Goal: Find contact information: Find phone

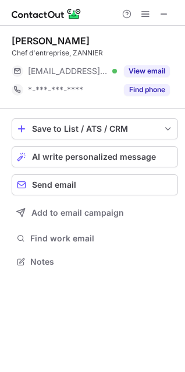
scroll to position [5, 5]
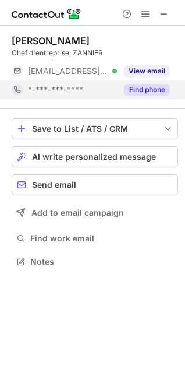
click at [128, 90] on button "Find phone" at bounding box center [147, 90] width 46 height 12
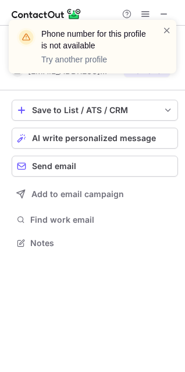
scroll to position [234, 185]
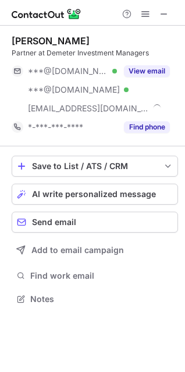
scroll to position [290, 185]
click at [160, 13] on span at bounding box center [164, 13] width 9 height 9
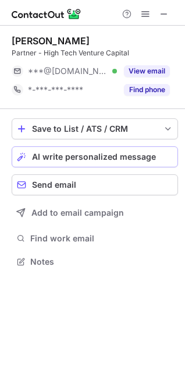
scroll to position [253, 185]
click at [163, 9] on span at bounding box center [164, 13] width 9 height 9
click at [157, 9] on button at bounding box center [164, 14] width 14 height 14
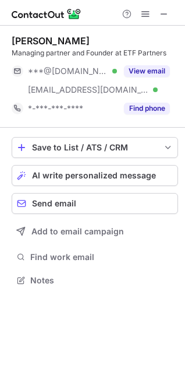
scroll to position [271, 185]
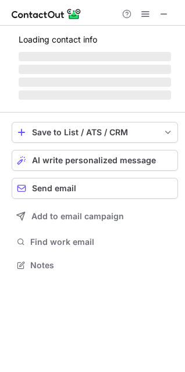
scroll to position [282, 185]
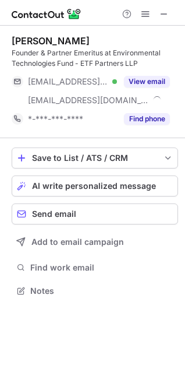
scroll to position [282, 185]
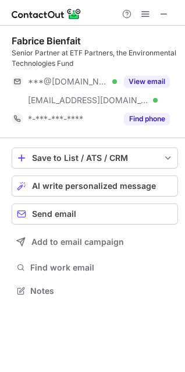
scroll to position [282, 185]
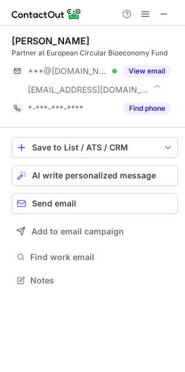
scroll to position [271, 185]
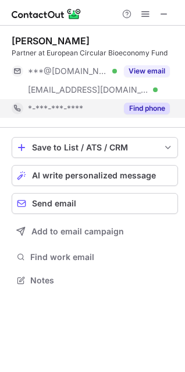
click at [129, 110] on button "Find phone" at bounding box center [147, 109] width 46 height 12
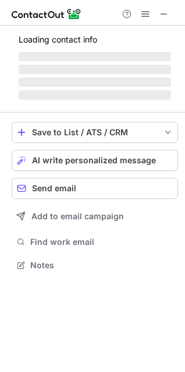
scroll to position [290, 185]
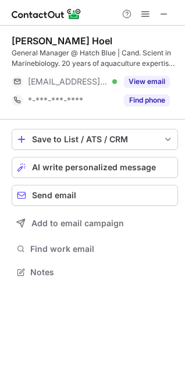
scroll to position [263, 185]
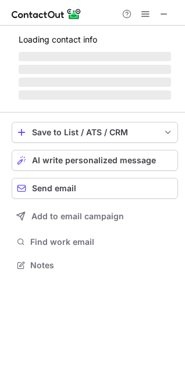
scroll to position [290, 185]
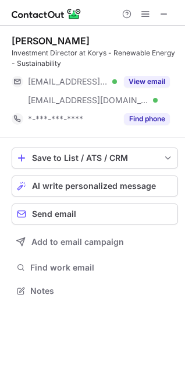
scroll to position [282, 185]
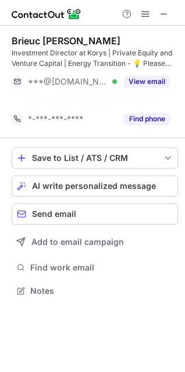
scroll to position [263, 185]
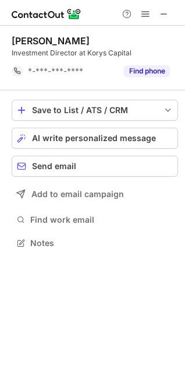
scroll to position [234, 185]
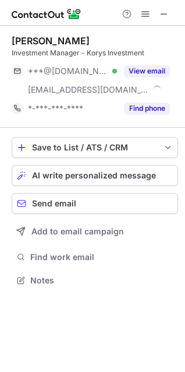
scroll to position [271, 185]
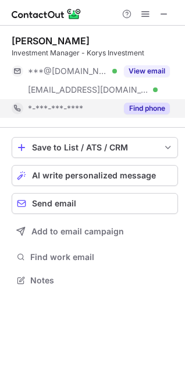
click at [139, 111] on button "Find phone" at bounding box center [147, 109] width 46 height 12
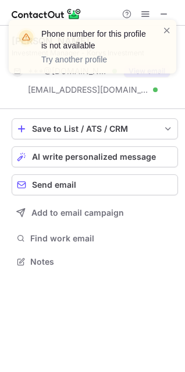
scroll to position [253, 185]
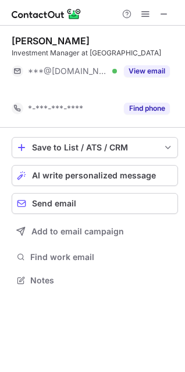
scroll to position [253, 185]
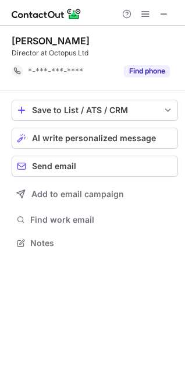
scroll to position [234, 185]
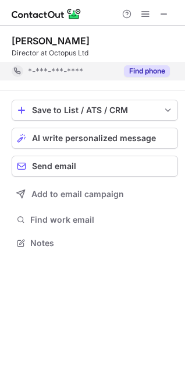
click at [151, 72] on button "Find phone" at bounding box center [147, 71] width 46 height 12
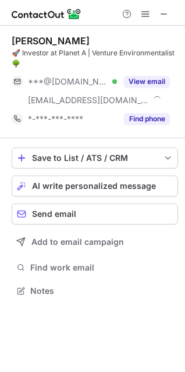
scroll to position [282, 185]
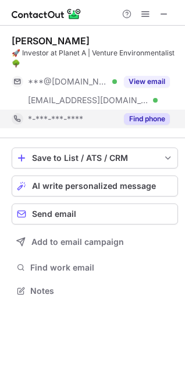
click at [143, 116] on button "Find phone" at bounding box center [147, 119] width 46 height 12
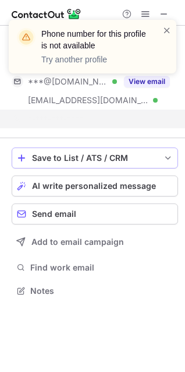
scroll to position [263, 185]
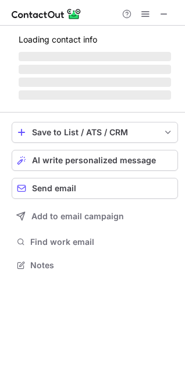
scroll to position [271, 185]
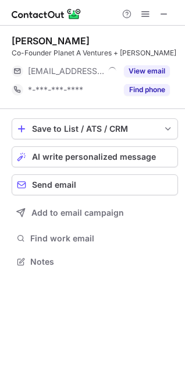
scroll to position [5, 5]
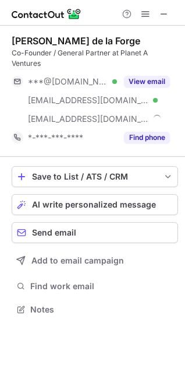
scroll to position [301, 185]
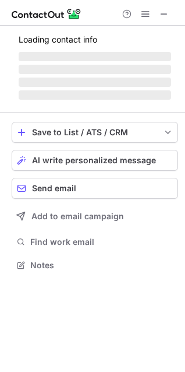
scroll to position [263, 185]
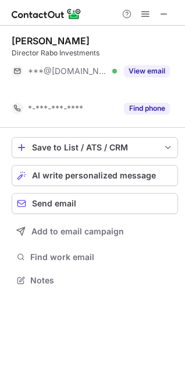
scroll to position [253, 185]
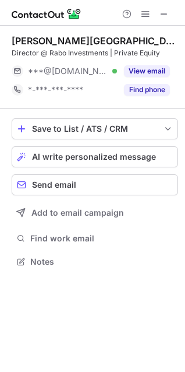
scroll to position [253, 185]
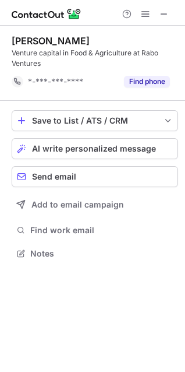
scroll to position [245, 185]
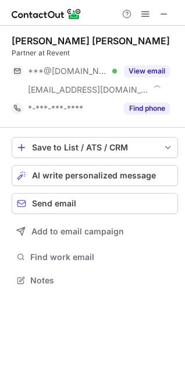
scroll to position [271, 185]
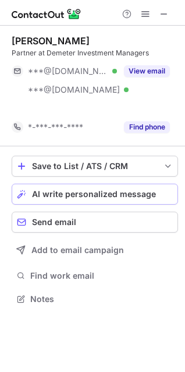
scroll to position [271, 185]
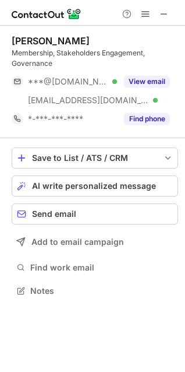
scroll to position [282, 185]
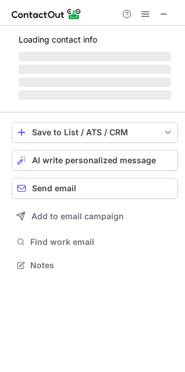
scroll to position [5, 5]
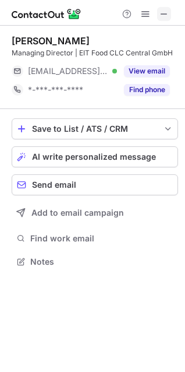
click at [161, 13] on span at bounding box center [164, 13] width 9 height 9
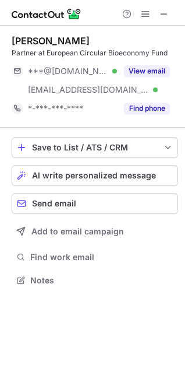
scroll to position [271, 185]
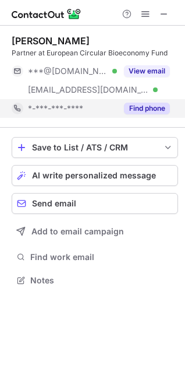
click at [146, 104] on button "Find phone" at bounding box center [147, 109] width 46 height 12
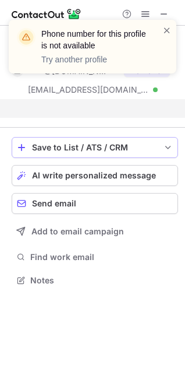
scroll to position [253, 185]
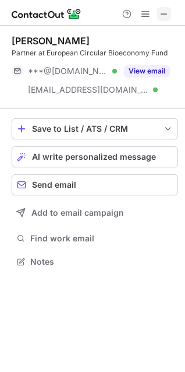
click at [164, 11] on span at bounding box center [164, 13] width 9 height 9
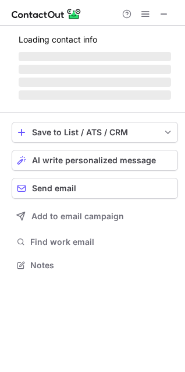
scroll to position [5, 5]
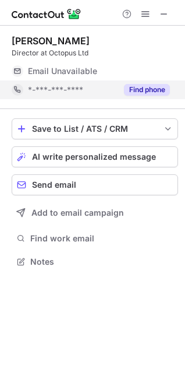
click at [131, 90] on button "Find phone" at bounding box center [147, 90] width 46 height 12
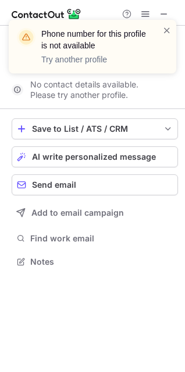
scroll to position [234, 185]
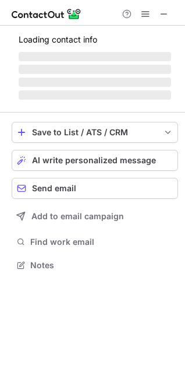
scroll to position [282, 185]
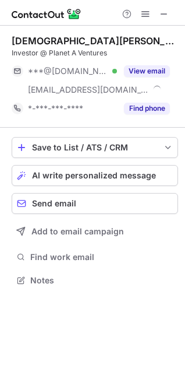
scroll to position [271, 185]
